Goal: Task Accomplishment & Management: Manage account settings

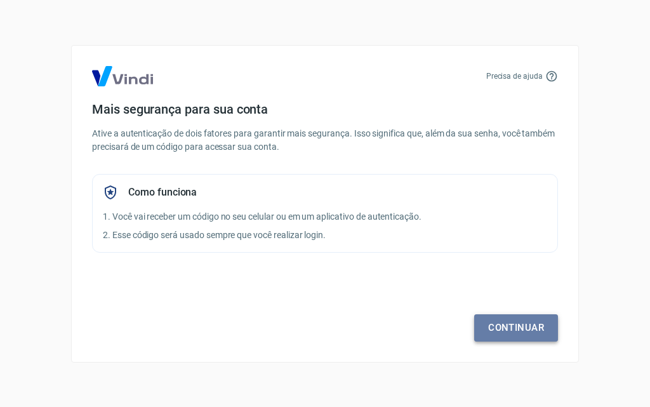
click at [518, 331] on link "Continuar" at bounding box center [516, 327] width 84 height 27
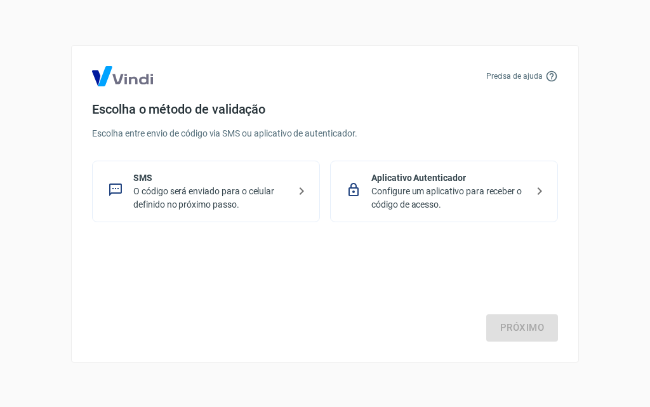
click at [495, 192] on p "Configure um aplicativo para receber o código de acesso." at bounding box center [448, 198] width 155 height 27
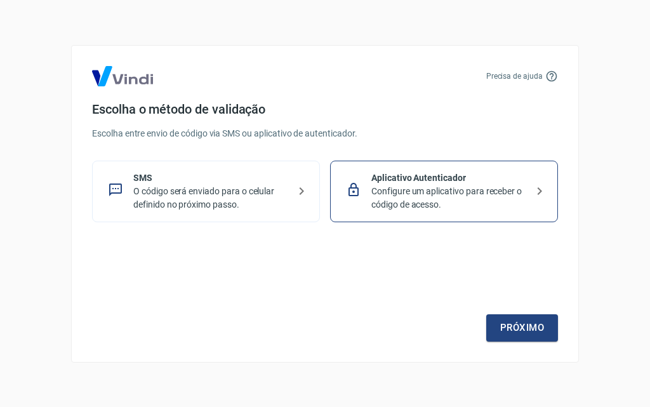
click at [452, 191] on p "Configure um aplicativo para receber o código de acesso." at bounding box center [448, 198] width 155 height 27
click at [536, 331] on link "Próximo" at bounding box center [522, 327] width 72 height 27
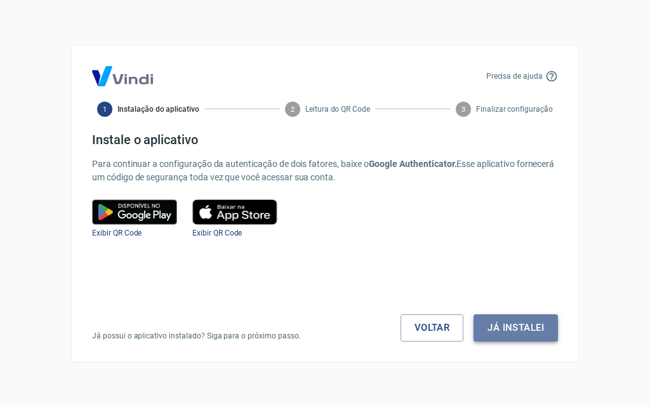
click at [508, 324] on button "Já instalei" at bounding box center [515, 327] width 84 height 27
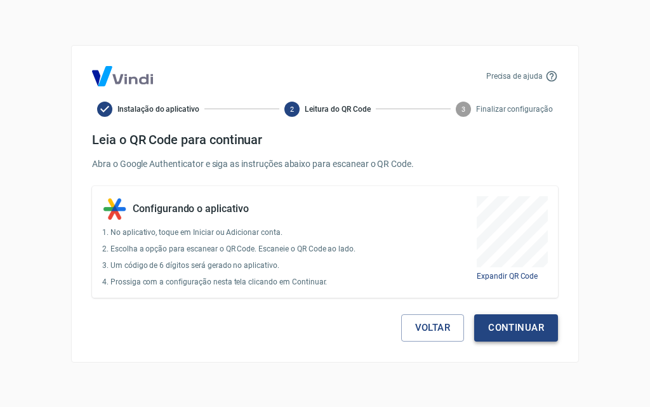
click at [502, 327] on button "Continuar" at bounding box center [516, 327] width 84 height 27
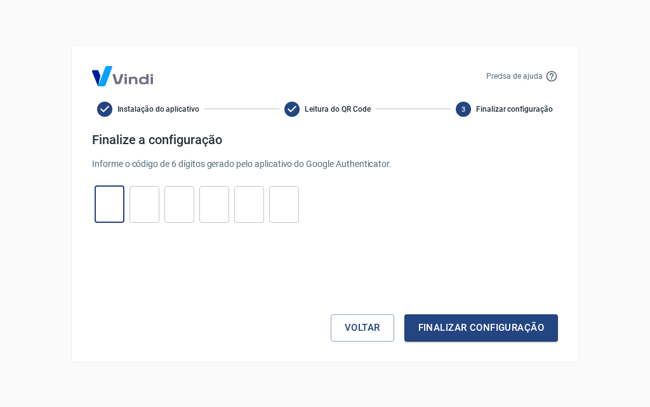
click at [109, 213] on input "tel" at bounding box center [110, 203] width 30 height 27
type input "8"
type input "6"
type input "1"
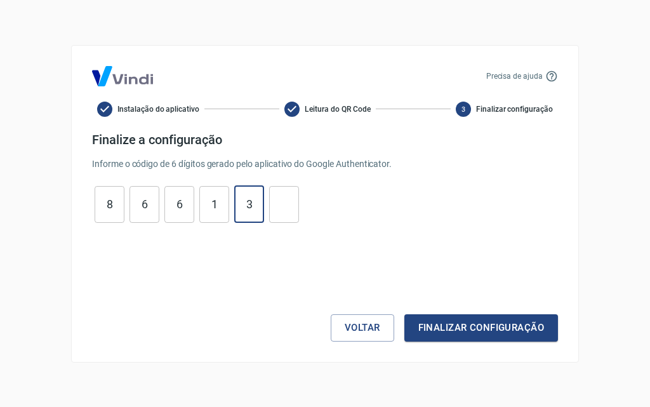
type input "3"
type input "5"
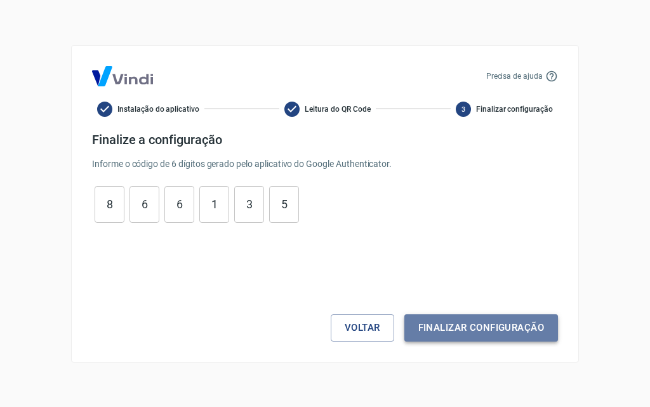
click at [515, 331] on button "Finalizar configuração" at bounding box center [481, 327] width 154 height 27
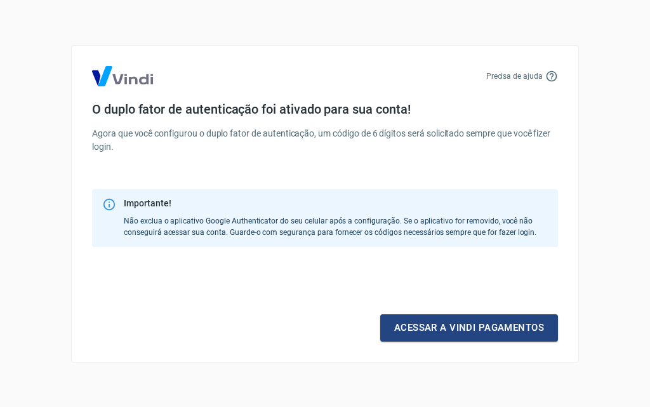
click at [515, 331] on link "Acessar a Vindi pagamentos" at bounding box center [469, 327] width 178 height 27
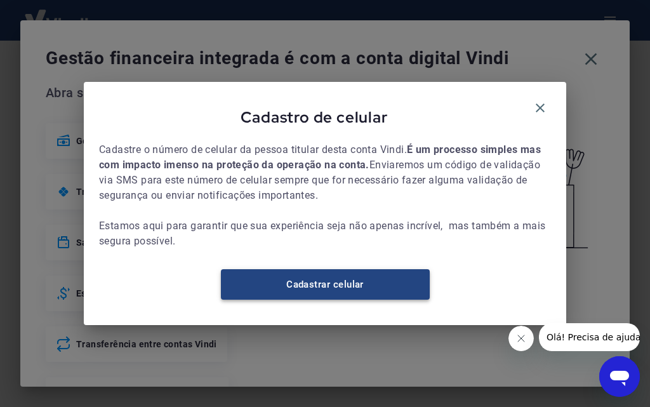
click at [351, 289] on link "Cadastrar celular" at bounding box center [325, 284] width 209 height 30
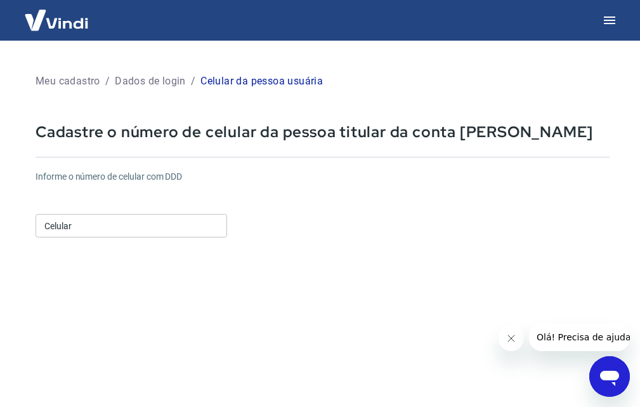
click at [153, 224] on input "Celular" at bounding box center [132, 225] width 192 height 23
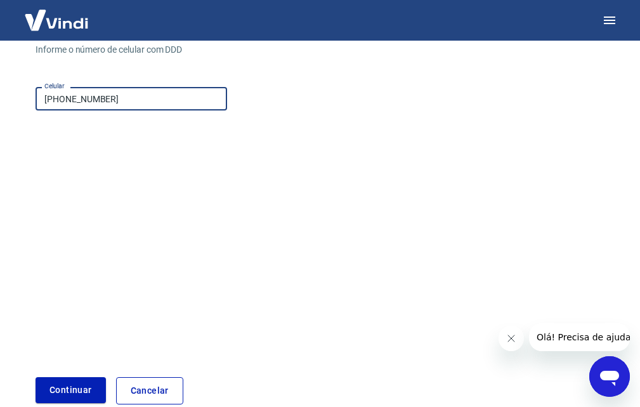
scroll to position [194, 0]
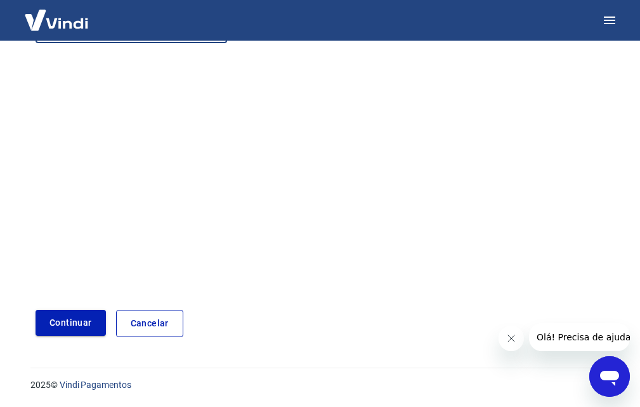
type input "[PHONE_NUMBER]"
click at [81, 327] on button "Continuar" at bounding box center [71, 323] width 70 height 26
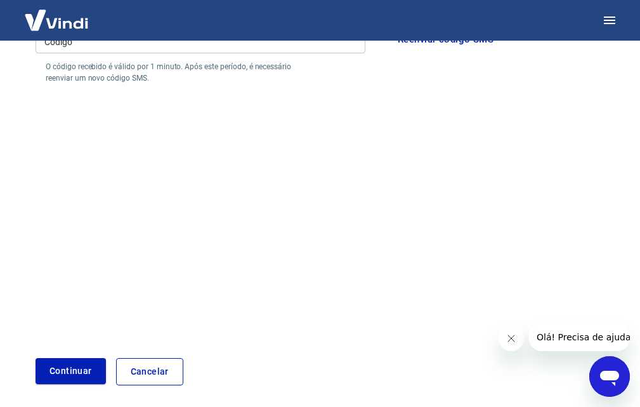
scroll to position [131, 0]
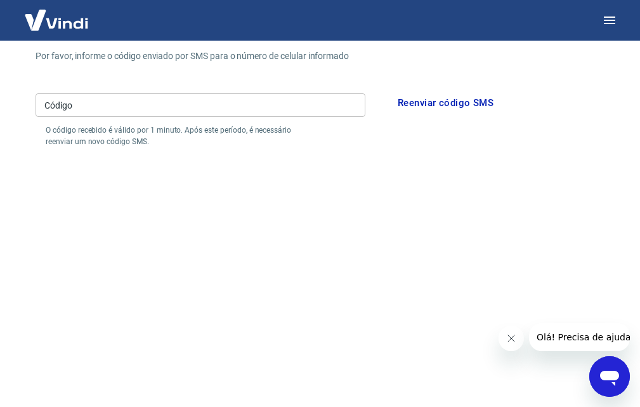
click at [244, 98] on input "Código" at bounding box center [201, 104] width 330 height 23
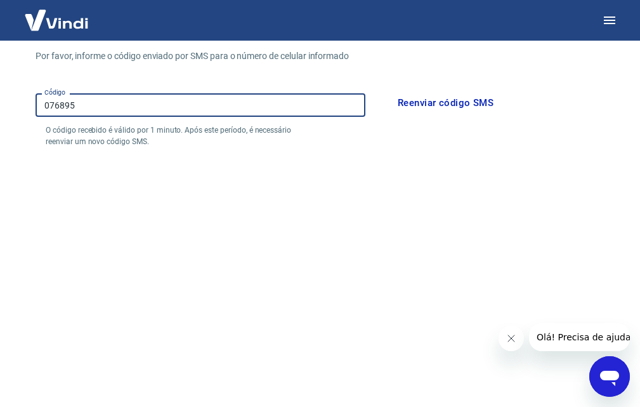
scroll to position [242, 0]
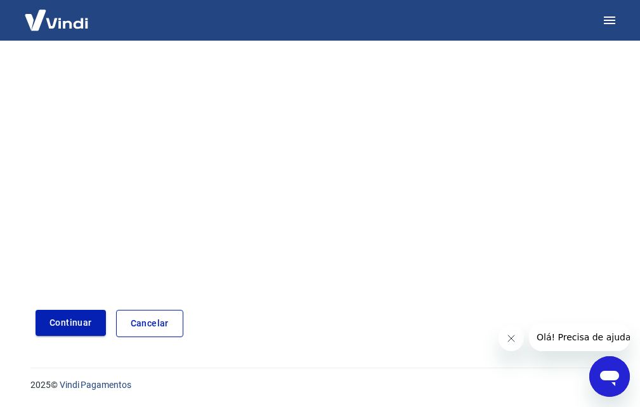
type input "076895"
click at [77, 321] on button "Continuar" at bounding box center [71, 323] width 70 height 26
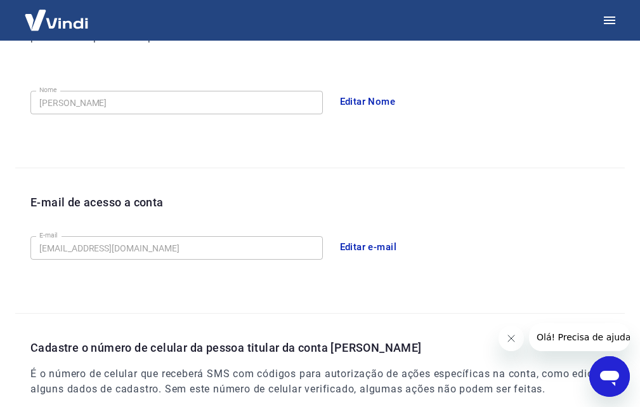
scroll to position [406, 0]
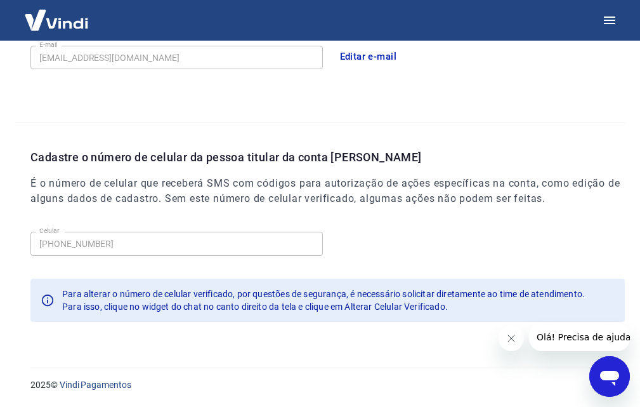
click at [509, 336] on icon "Fechar mensagem da empresa" at bounding box center [511, 338] width 10 height 10
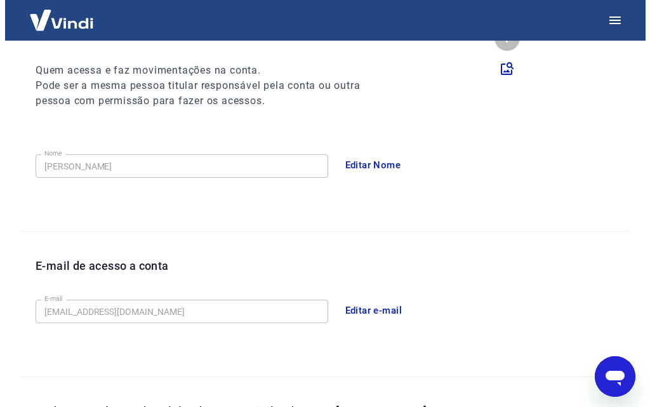
scroll to position [0, 0]
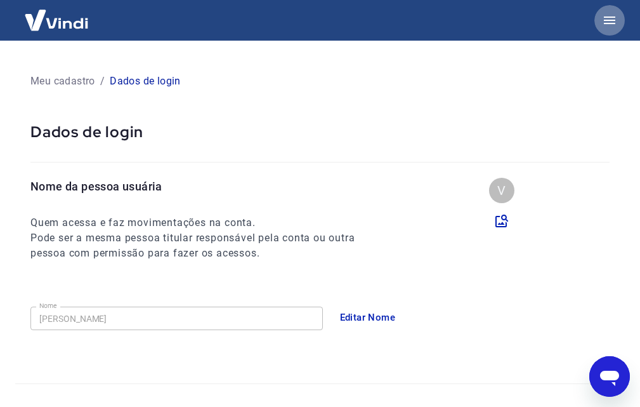
click at [608, 16] on icon "button" at bounding box center [609, 20] width 11 height 8
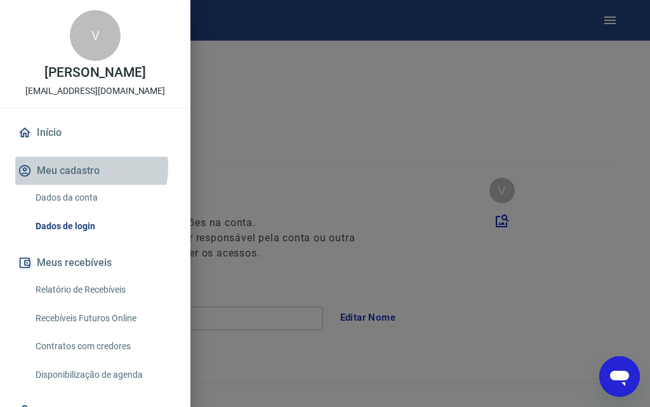
click at [86, 167] on button "Meu cadastro" at bounding box center [95, 171] width 160 height 28
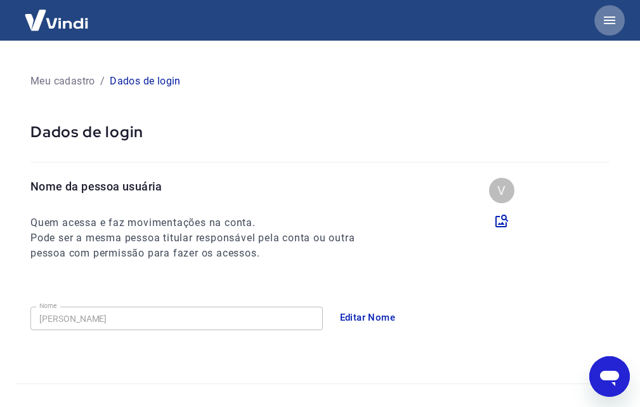
click at [605, 16] on icon "button" at bounding box center [609, 20] width 11 height 8
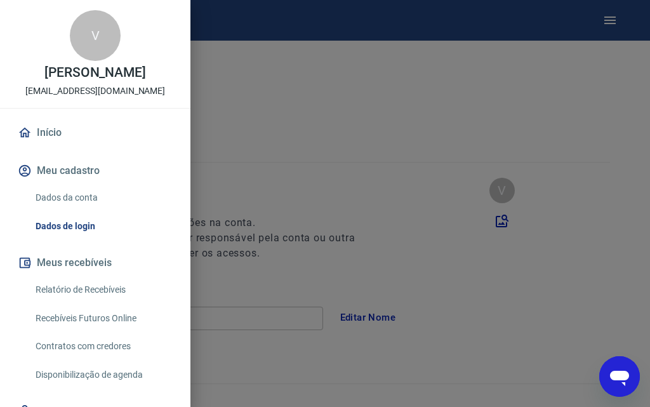
scroll to position [95, 0]
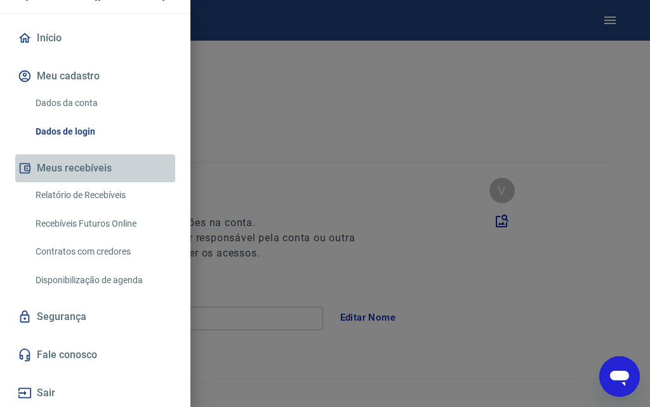
click at [102, 169] on button "Meus recebíveis" at bounding box center [95, 168] width 160 height 28
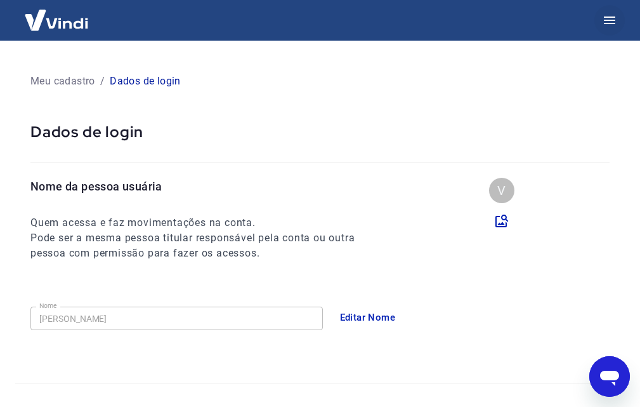
click at [611, 22] on icon "button" at bounding box center [609, 20] width 15 height 15
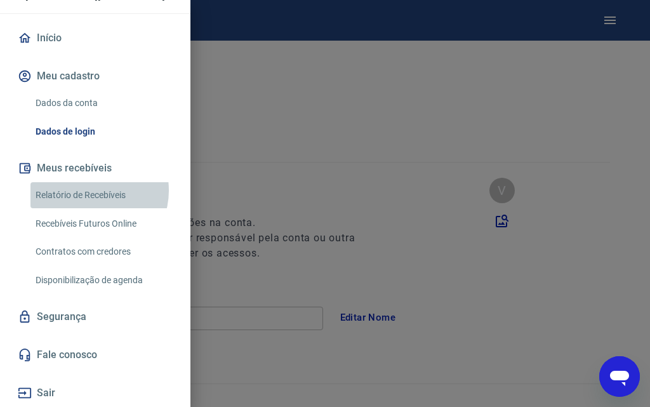
click at [92, 190] on link "Relatório de Recebíveis" at bounding box center [102, 195] width 145 height 26
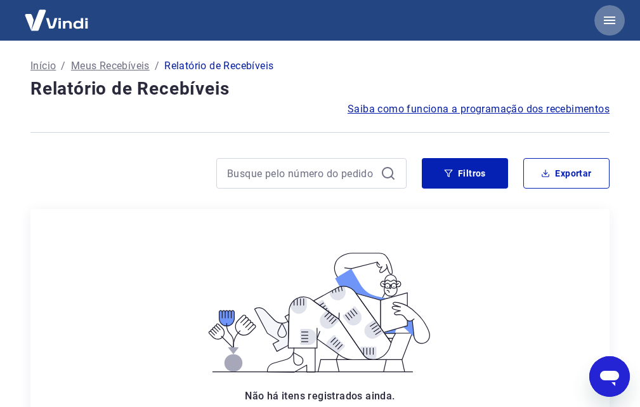
click at [614, 16] on icon "button" at bounding box center [609, 20] width 15 height 15
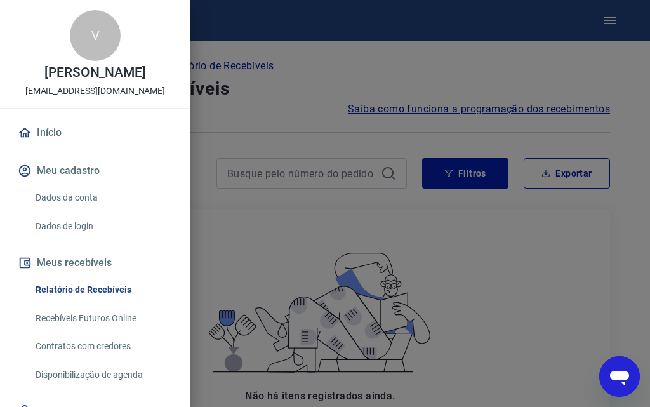
click at [41, 133] on link "Início" at bounding box center [95, 133] width 160 height 28
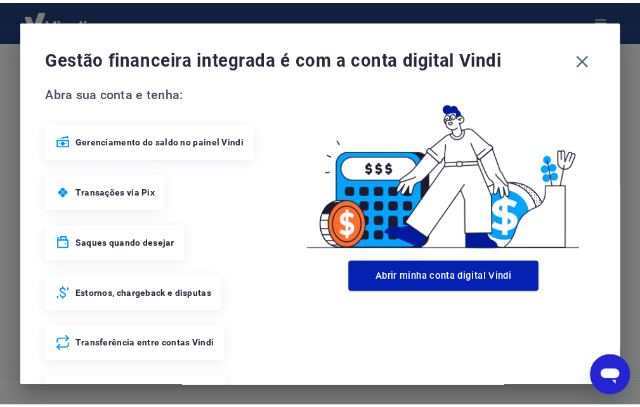
scroll to position [56, 0]
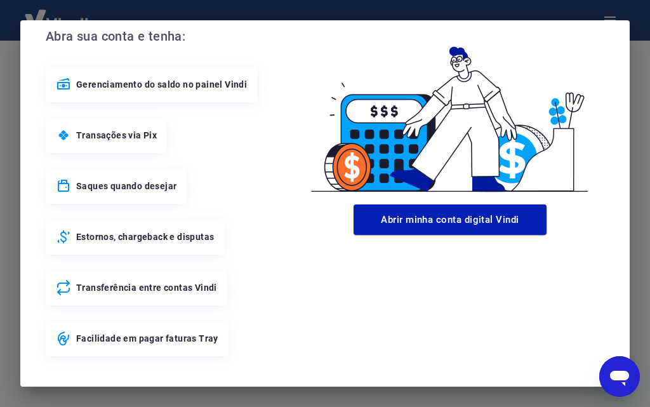
click at [639, 144] on div "Gestão financeira integrada é com a conta digital Vindi Abra sua conta e tenha:…" at bounding box center [325, 203] width 650 height 407
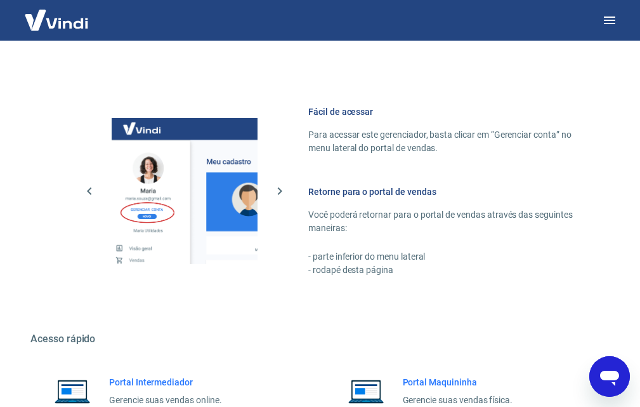
scroll to position [752, 0]
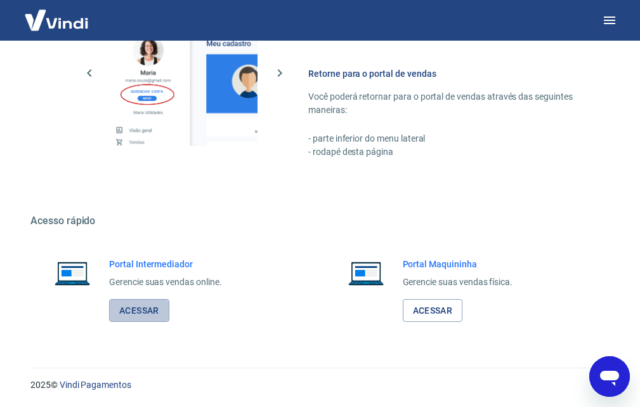
drag, startPoint x: 144, startPoint y: 310, endPoint x: 418, endPoint y: 194, distance: 297.7
click at [143, 310] on link "Acessar" at bounding box center [139, 310] width 60 height 23
